Goal: Transaction & Acquisition: Purchase product/service

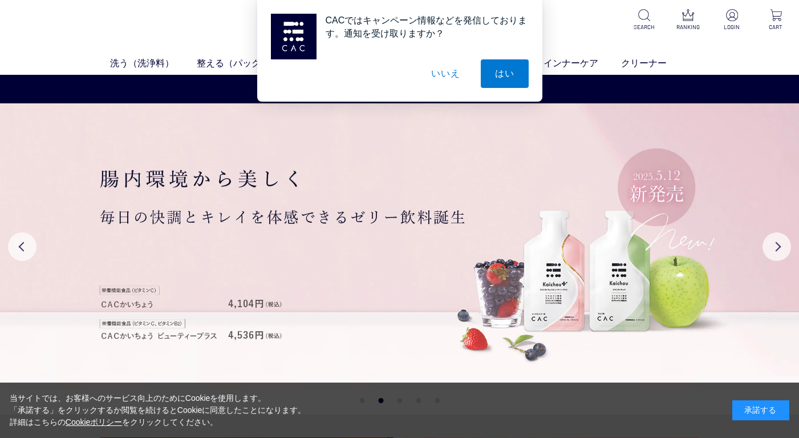
click at [445, 72] on button "いいえ" at bounding box center [445, 73] width 57 height 29
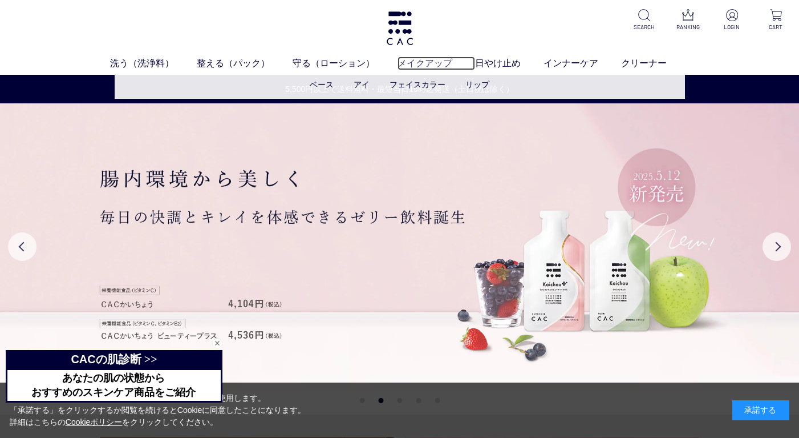
click at [434, 63] on link "メイクアップ" at bounding box center [437, 63] width 78 height 14
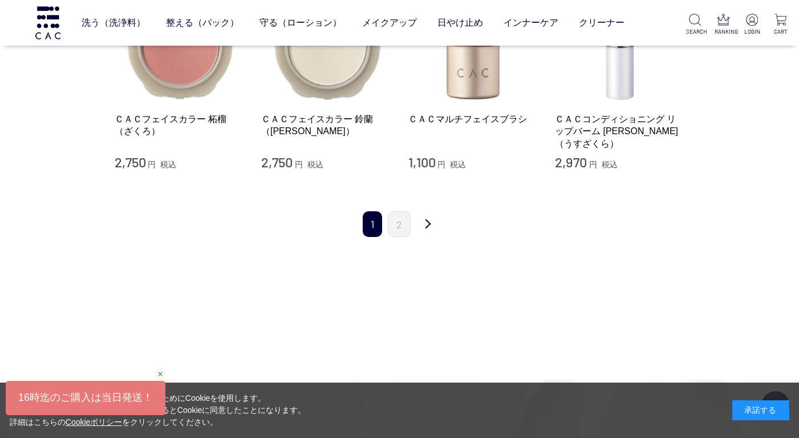
scroll to position [1426, 0]
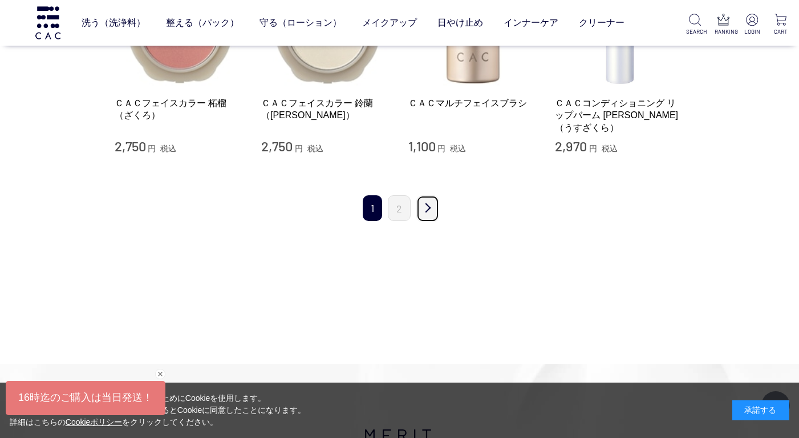
click at [432, 198] on link "次" at bounding box center [427, 208] width 23 height 27
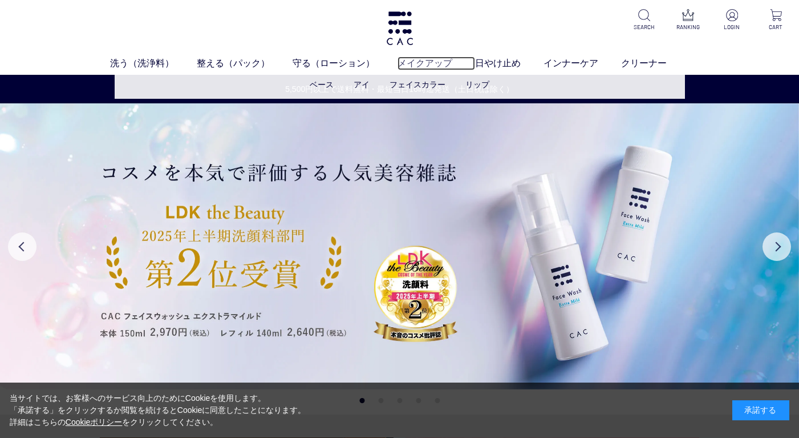
click at [418, 59] on link "メイクアップ" at bounding box center [437, 63] width 78 height 14
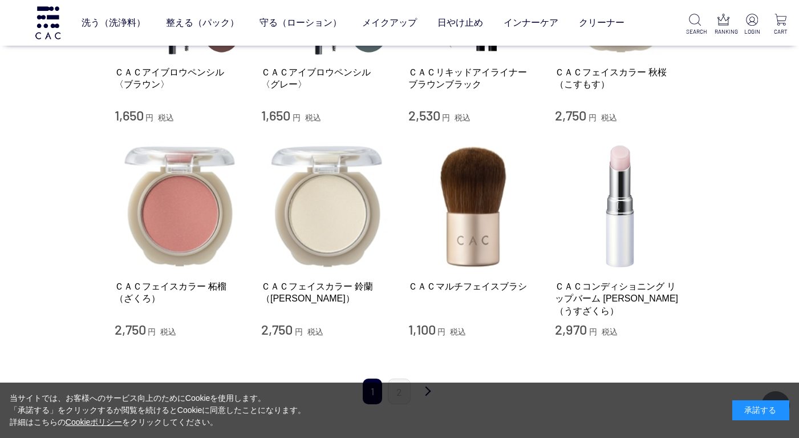
scroll to position [1312, 0]
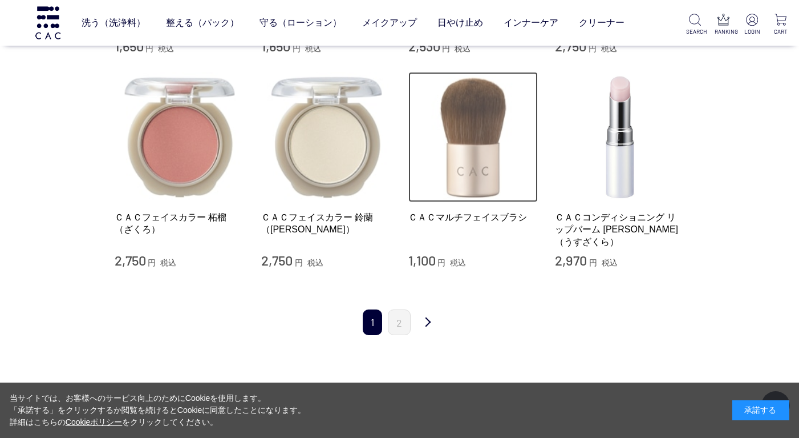
click at [476, 164] on img at bounding box center [473, 137] width 130 height 130
